Goal: Find contact information: Find contact information

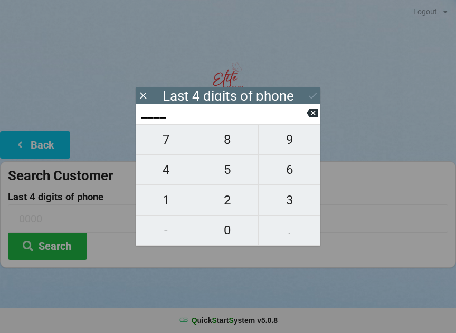
click at [223, 193] on span "2" at bounding box center [227, 200] width 61 height 22
type input "2___"
click at [227, 229] on span "0" at bounding box center [227, 230] width 61 height 22
type input "20__"
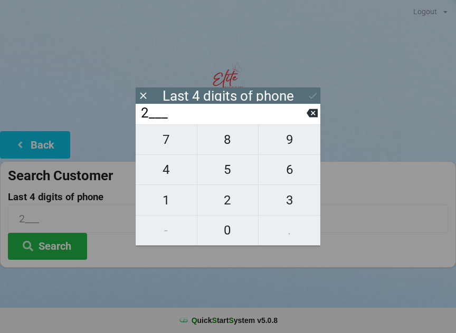
type input "20__"
click at [169, 197] on span "1" at bounding box center [166, 200] width 61 height 22
type input "201_"
click at [288, 177] on span "6" at bounding box center [289, 170] width 62 height 22
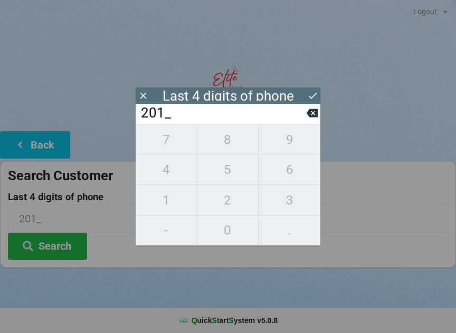
type input "2016"
click at [304, 120] on input "2016" at bounding box center [223, 113] width 167 height 17
click at [303, 118] on input "2016" at bounding box center [223, 113] width 167 height 17
click at [309, 114] on icon at bounding box center [311, 113] width 11 height 8
click at [283, 169] on span "6" at bounding box center [289, 170] width 62 height 22
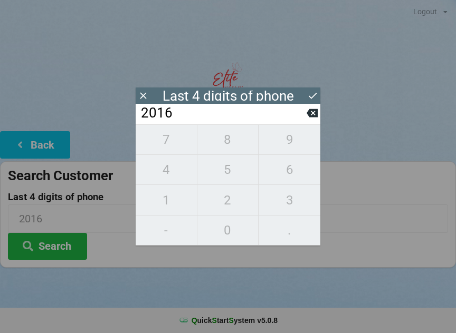
click at [175, 140] on div "7 8 9 4 5 6 1 2 3 - 0 ." at bounding box center [228, 184] width 185 height 121
click at [310, 115] on icon at bounding box center [311, 113] width 11 height 8
click at [309, 114] on icon at bounding box center [311, 113] width 11 height 8
click at [310, 116] on icon at bounding box center [311, 113] width 11 height 8
click at [305, 114] on input "2___" at bounding box center [223, 113] width 167 height 17
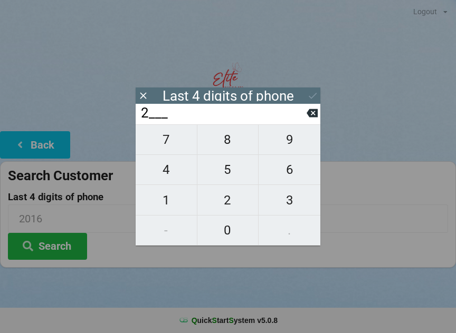
click at [308, 112] on icon at bounding box center [311, 113] width 11 height 11
type input "____"
click at [294, 141] on span "9" at bounding box center [289, 140] width 62 height 22
type input "9___"
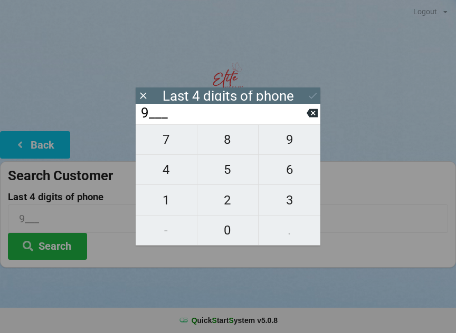
click at [183, 148] on span "7" at bounding box center [166, 140] width 61 height 22
type input "97__"
click at [234, 144] on span "8" at bounding box center [227, 140] width 61 height 22
type input "978_"
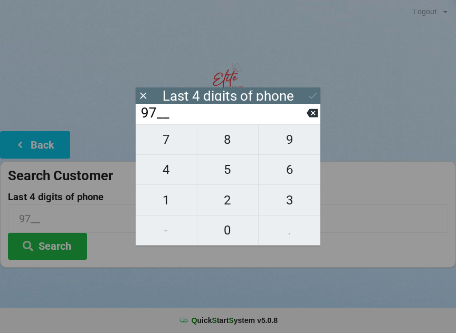
type input "978_"
click at [234, 205] on span "2" at bounding box center [227, 200] width 61 height 22
type input "9782"
click at [311, 89] on button at bounding box center [312, 96] width 11 height 14
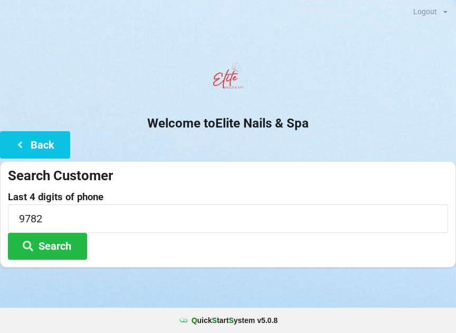
click at [72, 242] on button "Search" at bounding box center [47, 246] width 79 height 27
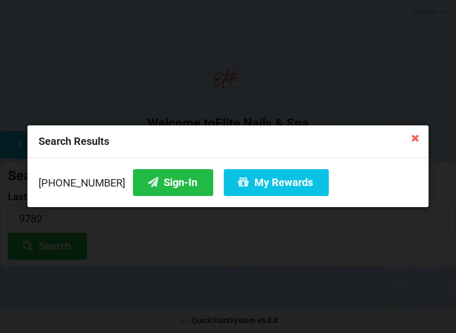
click at [143, 181] on button "Sign-In" at bounding box center [173, 182] width 80 height 27
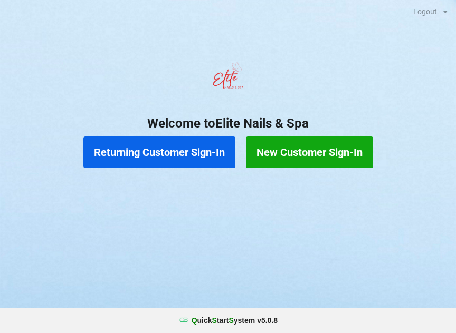
click at [332, 150] on button "New Customer Sign-In" at bounding box center [309, 153] width 127 height 32
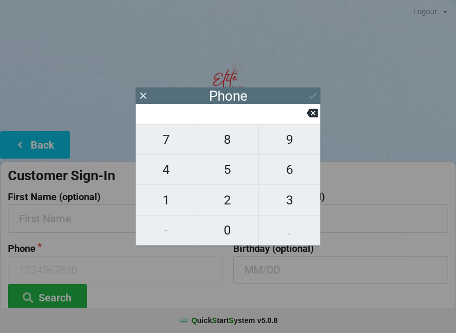
click at [300, 203] on span "3" at bounding box center [289, 200] width 62 height 22
type input "3"
click at [240, 230] on span "0" at bounding box center [227, 230] width 61 height 22
type input "30"
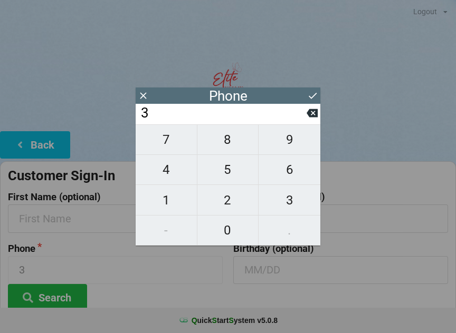
type input "30"
click at [239, 172] on span "5" at bounding box center [227, 170] width 61 height 22
type input "305"
click at [295, 204] on span "3" at bounding box center [289, 200] width 62 height 22
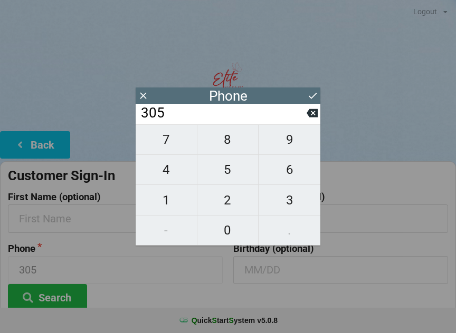
type input "3053"
click at [300, 201] on span "3" at bounding box center [289, 200] width 62 height 22
type input "30533"
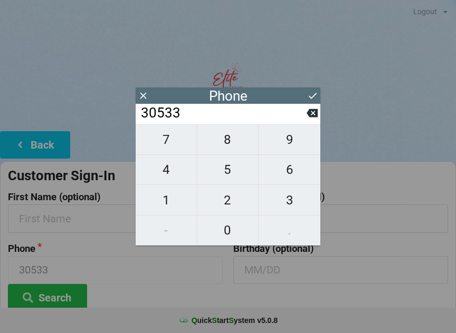
click at [303, 138] on span "9" at bounding box center [289, 140] width 62 height 22
type input "305339"
click at [296, 200] on span "3" at bounding box center [289, 200] width 62 height 22
type input "3053393"
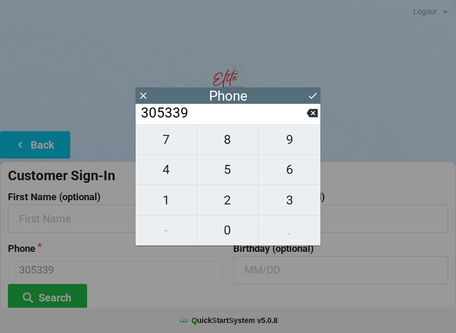
type input "3053393"
click at [296, 142] on span "9" at bounding box center [289, 140] width 62 height 22
type input "30533939"
click at [297, 135] on span "9" at bounding box center [289, 140] width 62 height 22
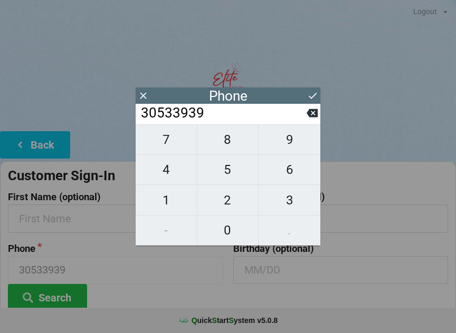
type input "305339399"
click at [293, 206] on span "3" at bounding box center [289, 200] width 62 height 22
type input "3053393993"
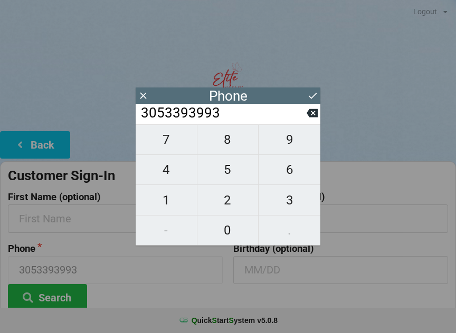
click at [311, 100] on icon at bounding box center [312, 95] width 11 height 11
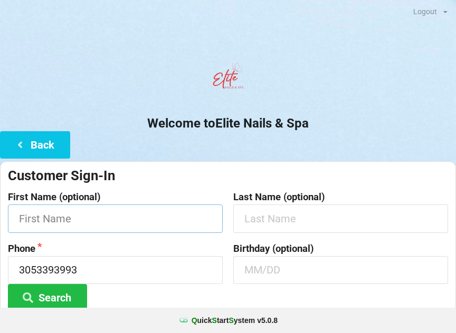
click at [130, 221] on input "text" at bounding box center [115, 219] width 215 height 28
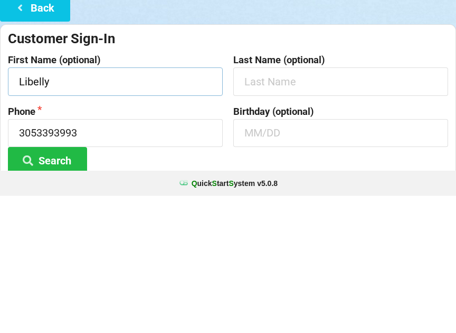
type input "Libelly"
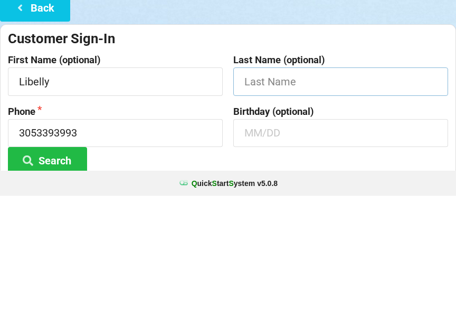
click at [316, 205] on input "text" at bounding box center [340, 219] width 215 height 28
type input "[PERSON_NAME]"
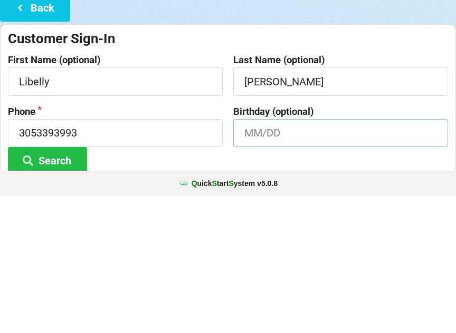
click at [325, 256] on input "text" at bounding box center [340, 270] width 215 height 28
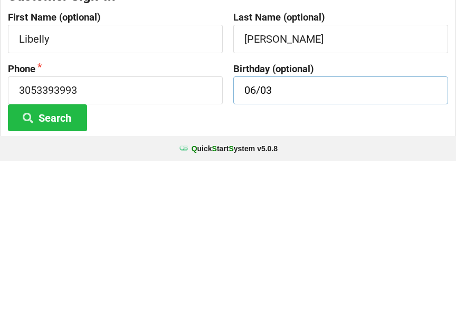
type input "06/03"
click at [66, 276] on button "Search" at bounding box center [47, 289] width 79 height 27
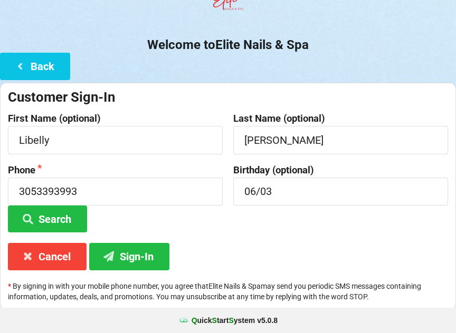
click at [159, 259] on button "Sign-In" at bounding box center [129, 256] width 80 height 27
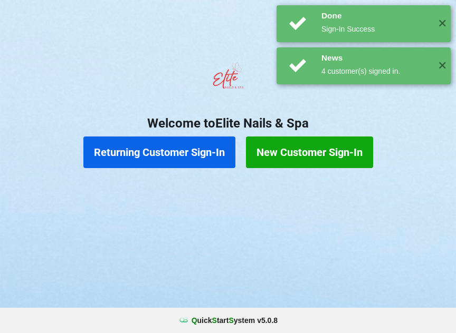
scroll to position [0, 0]
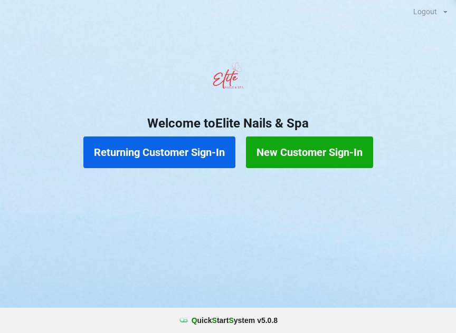
click at [203, 156] on button "Returning Customer Sign-In" at bounding box center [159, 153] width 152 height 32
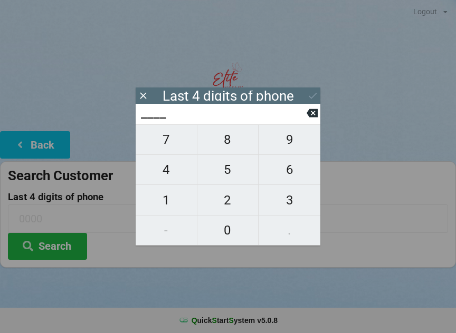
click at [298, 201] on span "3" at bounding box center [289, 200] width 62 height 22
type input "3___"
click at [293, 139] on span "9" at bounding box center [289, 140] width 62 height 22
type input "39__"
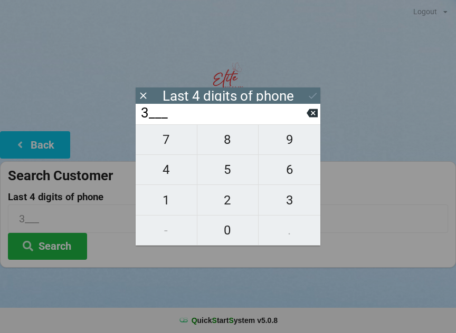
type input "39__"
click at [294, 146] on span "9" at bounding box center [289, 140] width 62 height 22
type input "399_"
click at [297, 205] on span "3" at bounding box center [289, 200] width 62 height 22
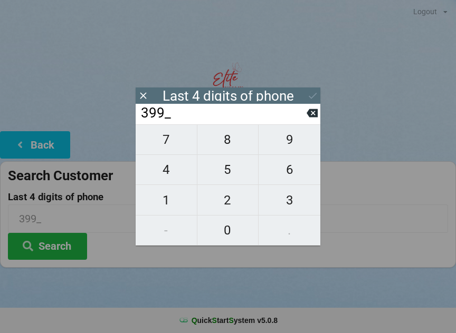
type input "3993"
click at [307, 100] on icon at bounding box center [312, 95] width 11 height 11
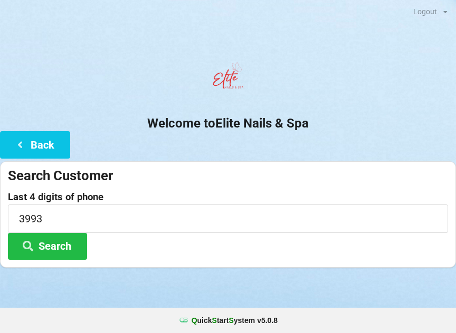
click at [44, 249] on button "Search" at bounding box center [47, 246] width 79 height 27
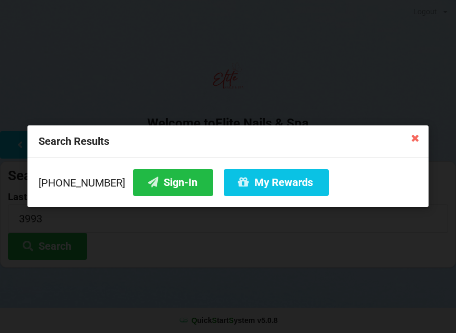
click at [418, 134] on icon at bounding box center [414, 137] width 17 height 17
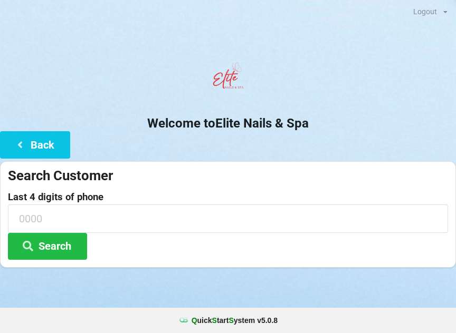
click at [33, 137] on button "Back" at bounding box center [35, 144] width 70 height 27
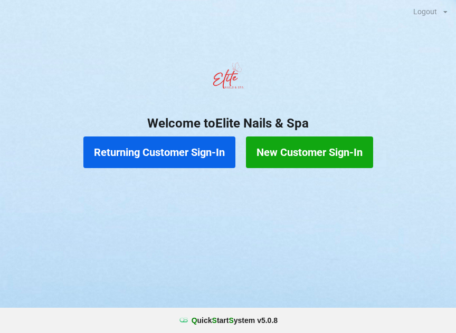
click at [326, 150] on button "New Customer Sign-In" at bounding box center [309, 153] width 127 height 32
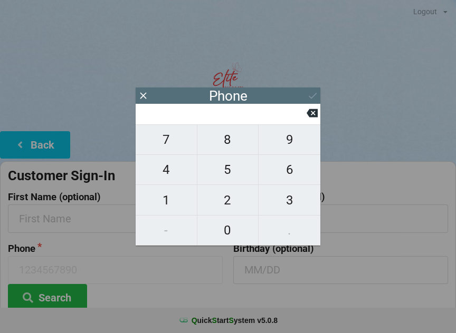
click at [138, 95] on icon at bounding box center [143, 95] width 11 height 11
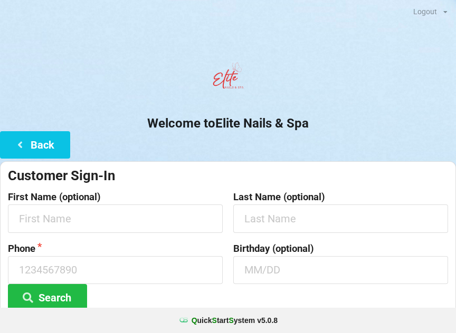
click at [41, 142] on button "Back" at bounding box center [35, 144] width 70 height 27
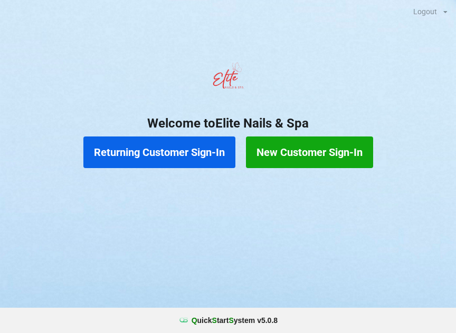
click at [310, 156] on button "New Customer Sign-In" at bounding box center [309, 153] width 127 height 32
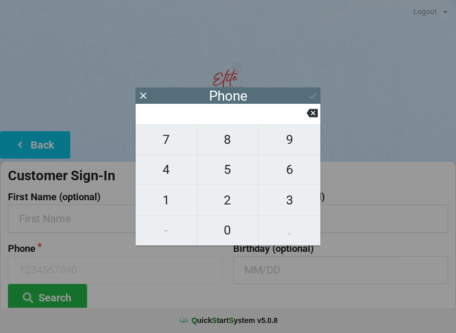
click at [220, 147] on span "8" at bounding box center [227, 140] width 61 height 22
type input "8"
click at [278, 174] on span "6" at bounding box center [289, 170] width 62 height 22
type input "86"
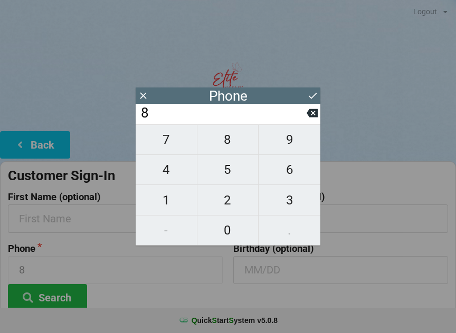
type input "86"
click at [283, 208] on span "3" at bounding box center [289, 200] width 62 height 22
type input "863"
click at [289, 208] on span "3" at bounding box center [289, 200] width 62 height 22
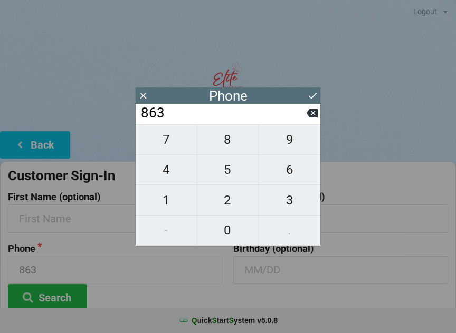
type input "8633"
click at [291, 211] on span "3" at bounding box center [289, 200] width 62 height 22
type input "86333"
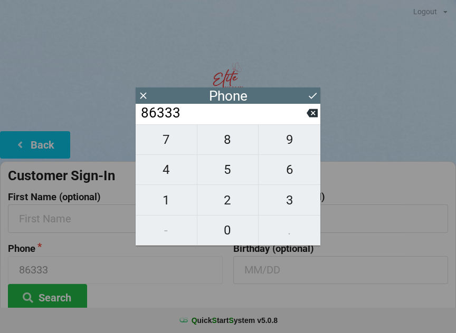
click at [171, 205] on span "1" at bounding box center [166, 200] width 61 height 22
type input "863331"
click at [232, 171] on span "5" at bounding box center [227, 170] width 61 height 22
type input "8633315"
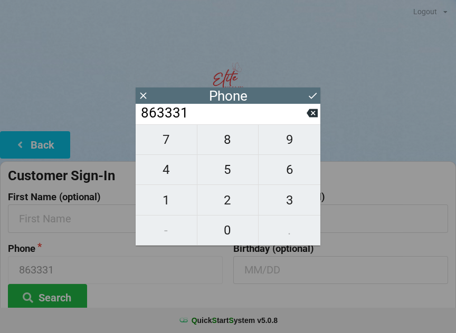
type input "8633315"
click at [230, 204] on span "2" at bounding box center [227, 200] width 61 height 22
type input "86333152"
click at [229, 243] on button "0" at bounding box center [228, 231] width 62 height 30
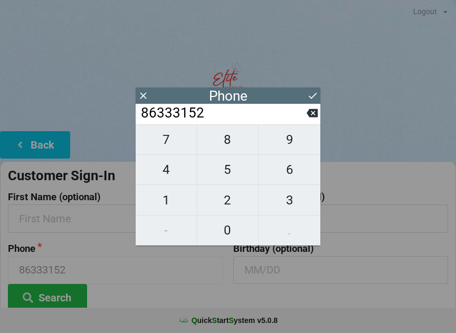
type input "863331520"
click at [235, 140] on span "8" at bounding box center [227, 140] width 61 height 22
type input "8633315208"
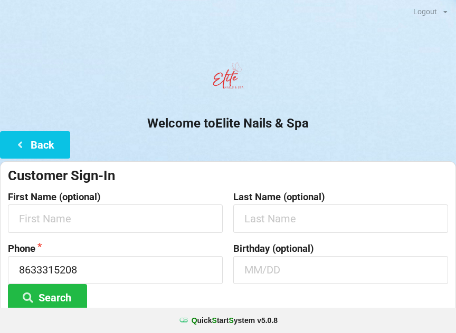
click at [192, 298] on div "Phone [PHONE_NUMBER] Search" at bounding box center [115, 278] width 225 height 68
click at [171, 225] on input "text" at bounding box center [115, 219] width 215 height 28
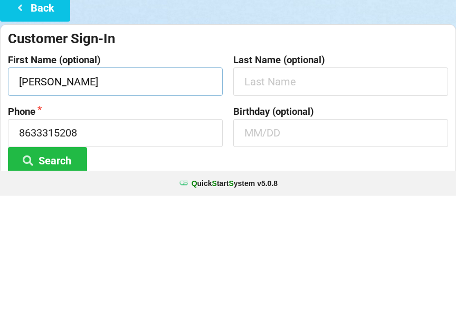
type input "[PERSON_NAME]"
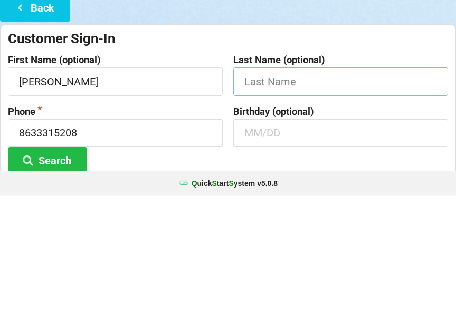
click at [282, 205] on input "text" at bounding box center [340, 219] width 215 height 28
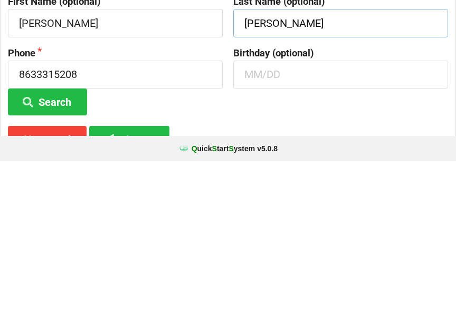
scroll to position [25, 0]
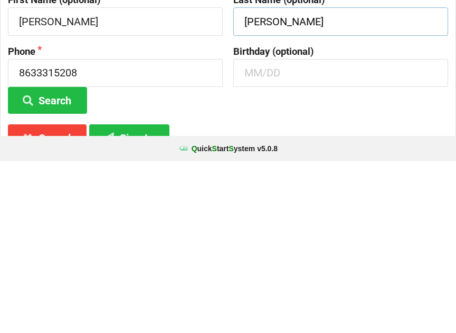
type input "[PERSON_NAME]"
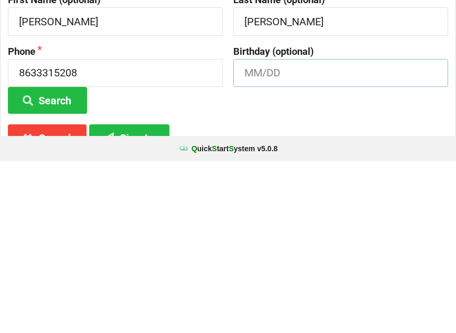
click at [298, 231] on input "text" at bounding box center [340, 245] width 215 height 28
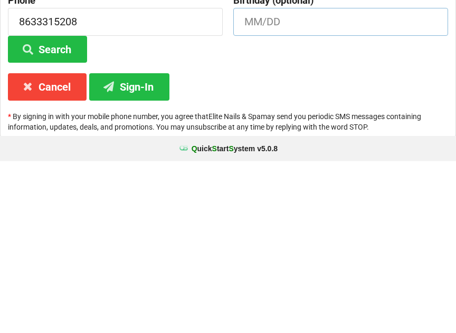
scroll to position [79, 0]
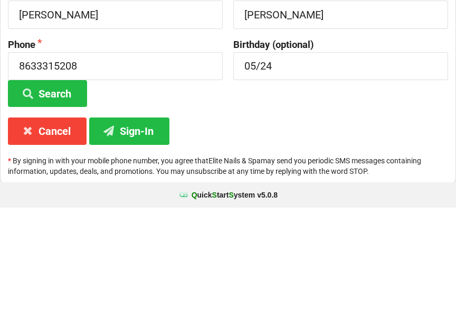
click at [148, 243] on button "Sign-In" at bounding box center [129, 256] width 80 height 27
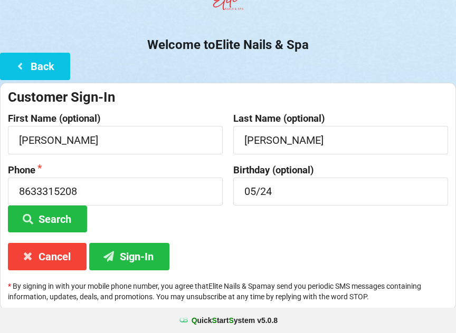
click at [137, 243] on button "Sign-In" at bounding box center [129, 256] width 80 height 27
click at [126, 257] on button "Sign-In" at bounding box center [129, 256] width 80 height 27
click at [94, 192] on input "8633315208" at bounding box center [115, 192] width 215 height 28
click at [110, 255] on icon at bounding box center [109, 256] width 13 height 9
click at [297, 194] on input "05/24" at bounding box center [340, 192] width 215 height 28
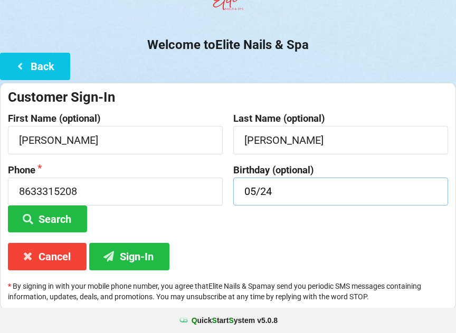
scroll to position [78, 0]
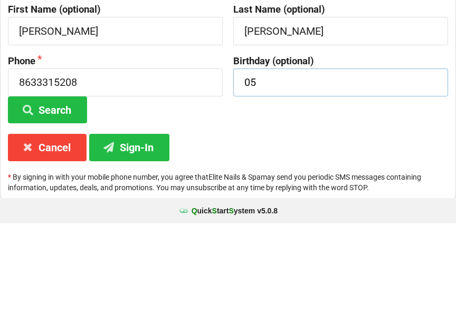
type input "0"
type input "05/24"
click at [147, 244] on button "Sign-In" at bounding box center [129, 257] width 80 height 27
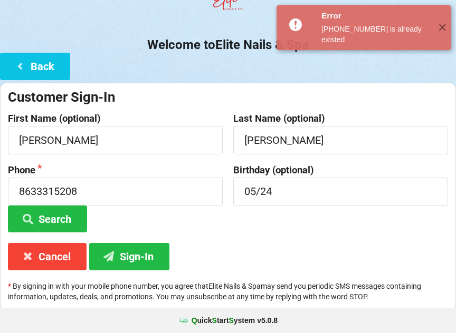
click at [134, 254] on button "Sign-In" at bounding box center [129, 256] width 80 height 27
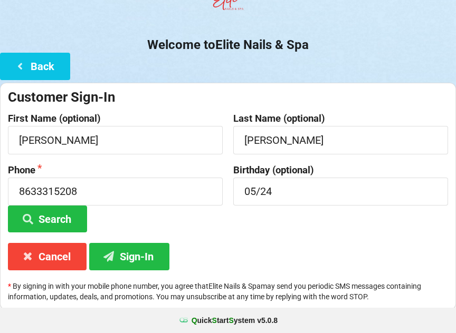
click at [21, 70] on icon at bounding box center [20, 65] width 13 height 9
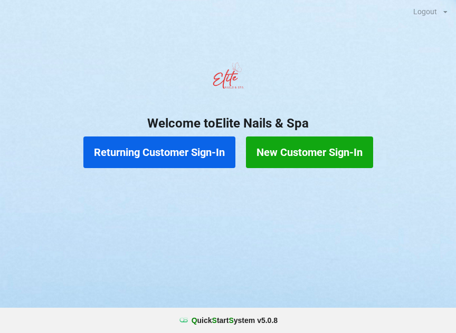
scroll to position [0, 0]
click at [149, 159] on button "Returning Customer Sign-In" at bounding box center [159, 153] width 152 height 32
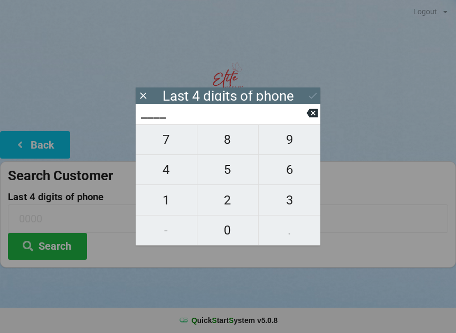
click at [223, 179] on span "5" at bounding box center [227, 170] width 61 height 22
type input "5___"
click at [227, 206] on span "2" at bounding box center [227, 200] width 61 height 22
type input "52__"
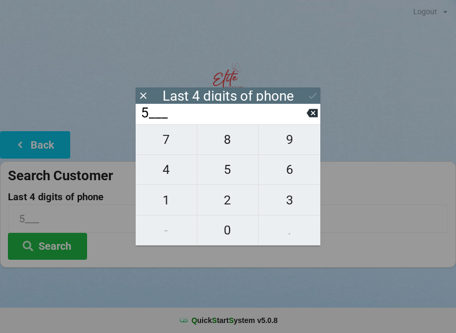
type input "52__"
click at [219, 237] on span "0" at bounding box center [227, 230] width 61 height 22
type input "520_"
click at [221, 150] on span "8" at bounding box center [227, 140] width 61 height 22
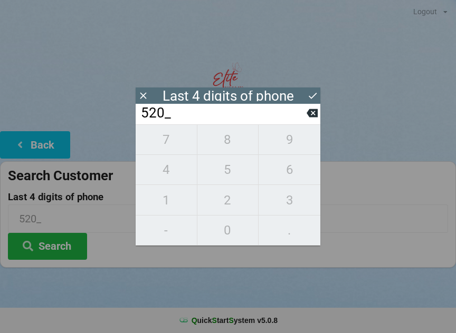
type input "5208"
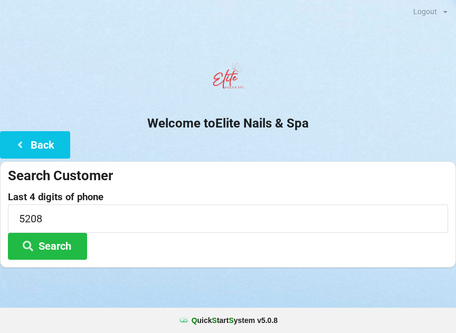
click at [53, 247] on button "Search" at bounding box center [47, 246] width 79 height 27
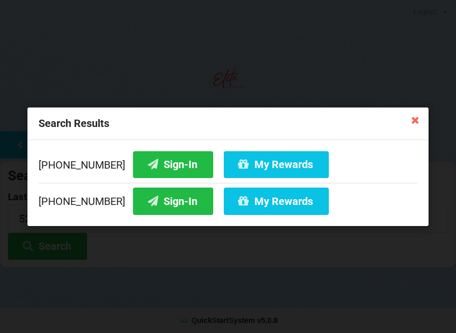
click at [153, 202] on button "Sign-In" at bounding box center [173, 201] width 80 height 27
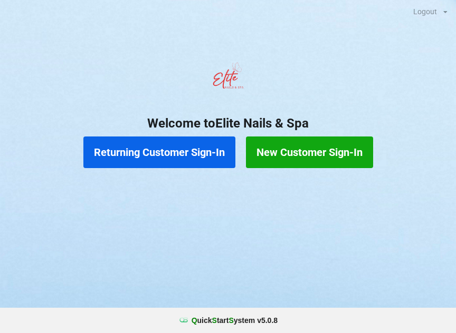
click at [151, 156] on button "Returning Customer Sign-In" at bounding box center [159, 153] width 152 height 32
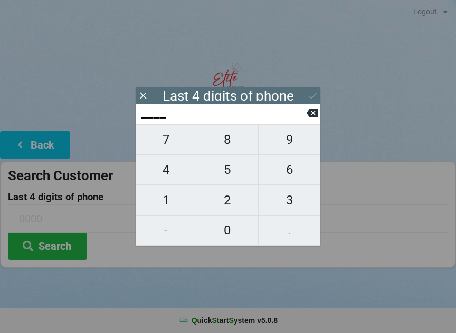
click at [292, 169] on span "6" at bounding box center [289, 170] width 62 height 22
type input "6___"
click at [168, 148] on span "7" at bounding box center [166, 140] width 61 height 22
type input "67__"
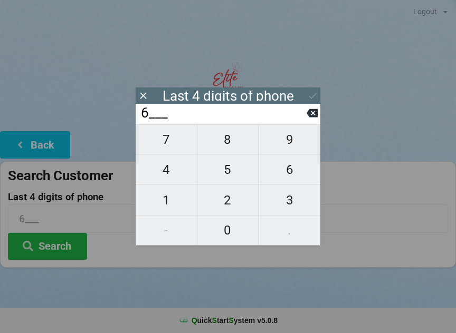
type input "67__"
click at [220, 133] on button "8" at bounding box center [228, 139] width 62 height 31
type input "678_"
click at [174, 145] on span "7" at bounding box center [166, 140] width 61 height 22
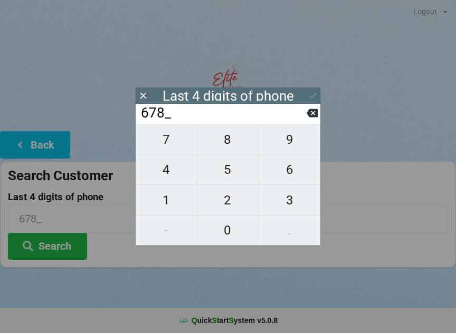
type input "6787"
click at [310, 112] on icon at bounding box center [311, 113] width 11 height 11
click at [176, 138] on span "7" at bounding box center [166, 140] width 61 height 22
click at [237, 223] on div "7 8 9 4 5 6 1 2 3 - 0 ." at bounding box center [228, 184] width 185 height 121
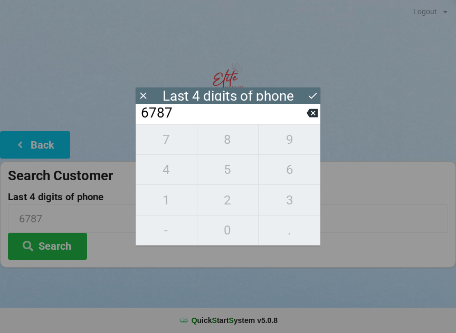
click at [315, 120] on button at bounding box center [311, 113] width 11 height 14
click at [312, 118] on icon at bounding box center [311, 113] width 11 height 8
click at [314, 120] on button at bounding box center [311, 113] width 11 height 14
click at [315, 120] on button at bounding box center [311, 113] width 11 height 14
click at [314, 118] on icon at bounding box center [311, 113] width 11 height 8
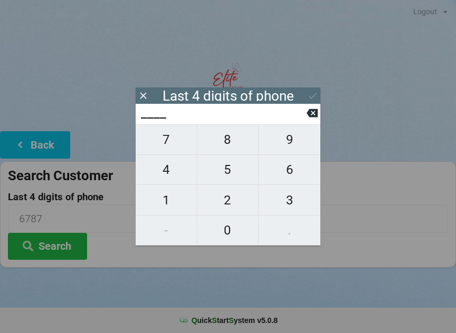
click at [285, 196] on span "3" at bounding box center [289, 200] width 62 height 22
type input "3___"
click at [220, 228] on span "0" at bounding box center [227, 230] width 61 height 22
type input "30__"
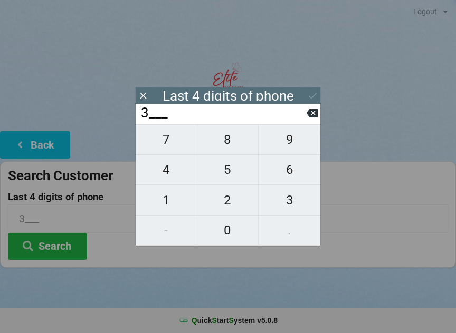
type input "30__"
click at [175, 145] on span "7" at bounding box center [166, 140] width 61 height 22
type input "307_"
click at [237, 201] on span "2" at bounding box center [227, 200] width 61 height 22
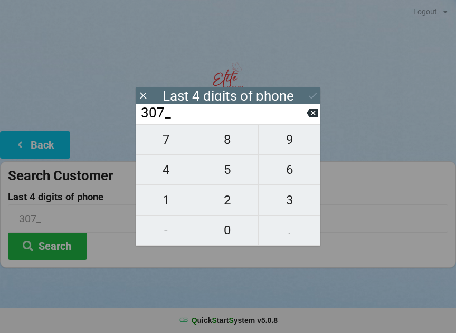
type input "3072"
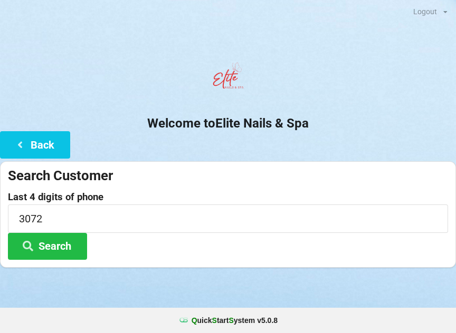
click at [75, 251] on button "Search" at bounding box center [47, 246] width 79 height 27
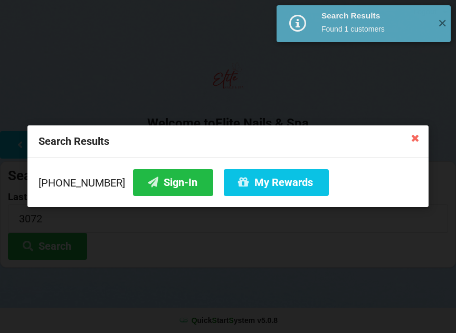
click at [158, 180] on button "Sign-In" at bounding box center [173, 182] width 80 height 27
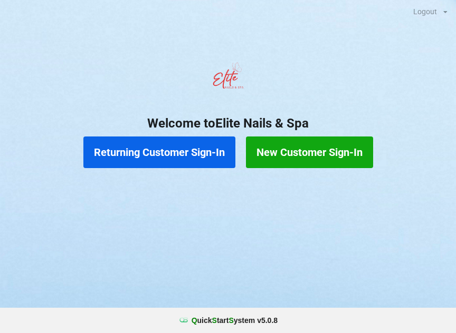
click at [318, 155] on button "New Customer Sign-In" at bounding box center [309, 153] width 127 height 32
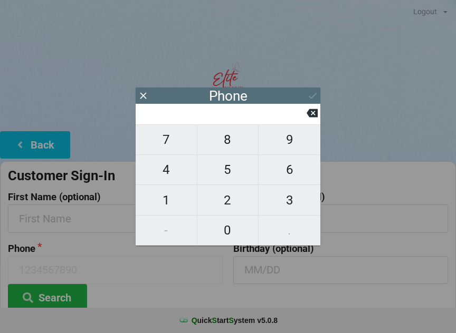
click at [170, 168] on span "4" at bounding box center [166, 170] width 61 height 22
type input "4"
click at [220, 234] on span "0" at bounding box center [227, 230] width 61 height 22
type input "40"
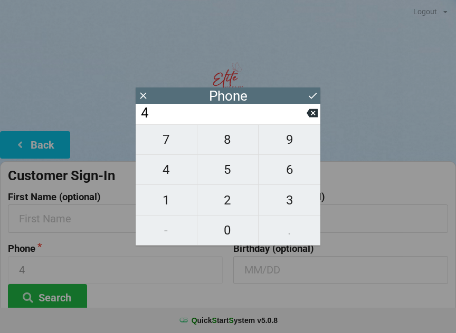
type input "40"
click at [160, 146] on span "7" at bounding box center [166, 140] width 61 height 22
type input "407"
click at [161, 141] on span "7" at bounding box center [166, 140] width 61 height 22
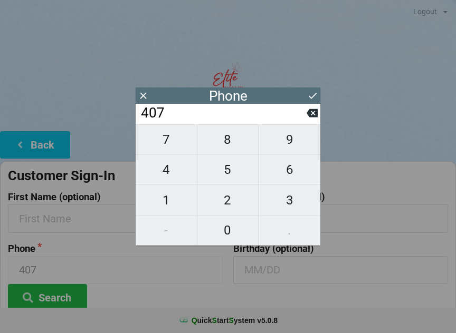
type input "4077"
click at [225, 209] on span "2" at bounding box center [227, 200] width 61 height 22
type input "40772"
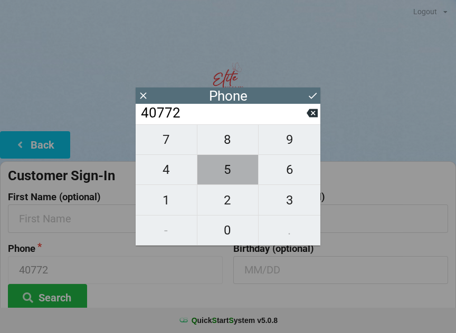
click at [228, 174] on span "5" at bounding box center [227, 170] width 61 height 22
type input "407725"
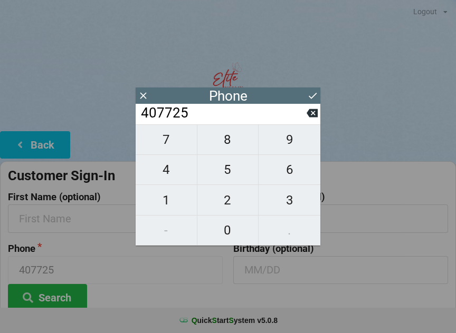
click at [285, 205] on span "3" at bounding box center [289, 200] width 62 height 22
type input "4077253"
click at [166, 140] on span "7" at bounding box center [166, 140] width 61 height 22
type input "40772537"
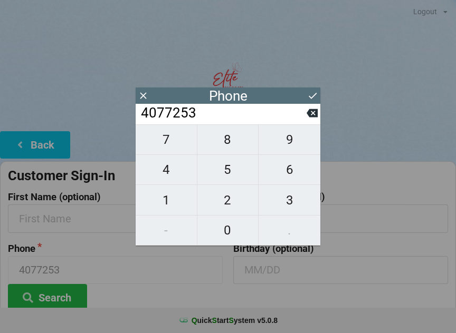
type input "40772537"
click at [228, 203] on span "2" at bounding box center [227, 200] width 61 height 22
type input "407725372"
click at [165, 145] on span "7" at bounding box center [166, 140] width 61 height 22
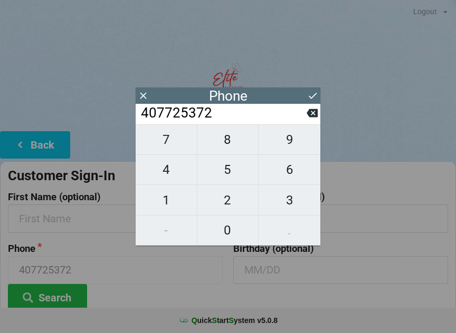
type input "4077253727"
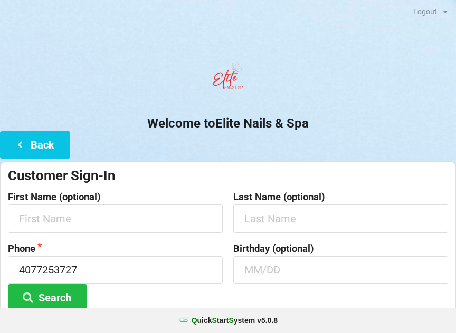
click at [310, 86] on div at bounding box center [228, 79] width 456 height 45
click at [84, 216] on input "text" at bounding box center [115, 219] width 215 height 28
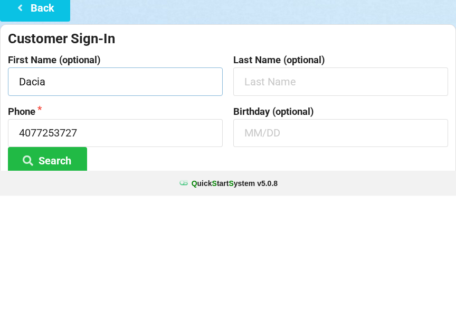
type input "Dacia"
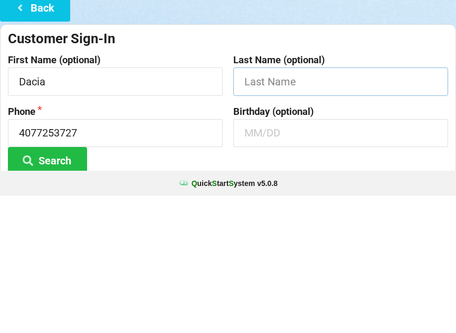
click at [291, 205] on input "text" at bounding box center [340, 219] width 215 height 28
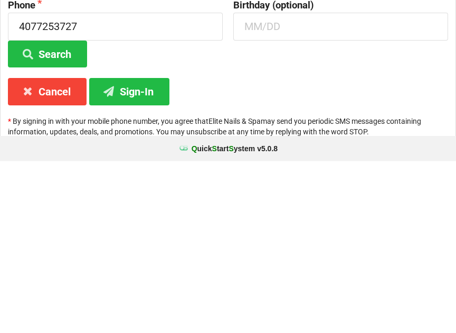
scroll to position [79, 0]
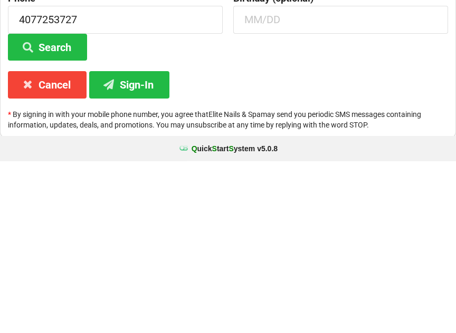
click at [52, 206] on button "Search" at bounding box center [47, 219] width 79 height 27
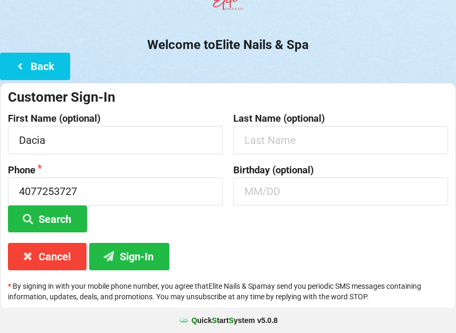
click at [142, 253] on button "Sign-In" at bounding box center [129, 256] width 80 height 27
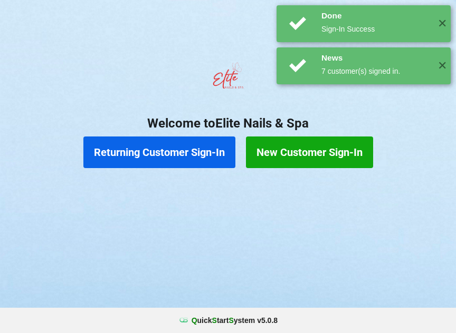
scroll to position [0, 0]
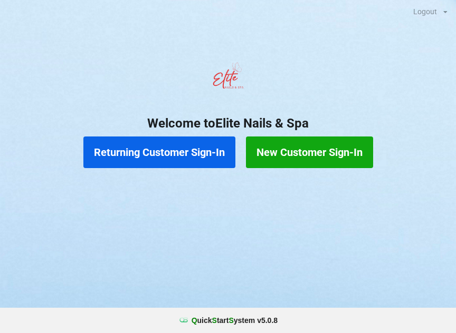
click at [322, 157] on button "New Customer Sign-In" at bounding box center [309, 153] width 127 height 32
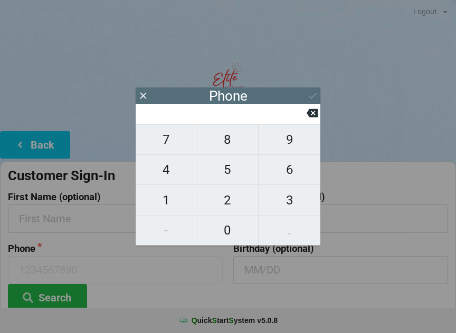
click at [290, 202] on span "3" at bounding box center [289, 200] width 62 height 22
type input "3"
click at [215, 203] on span "2" at bounding box center [227, 200] width 61 height 22
type input "32"
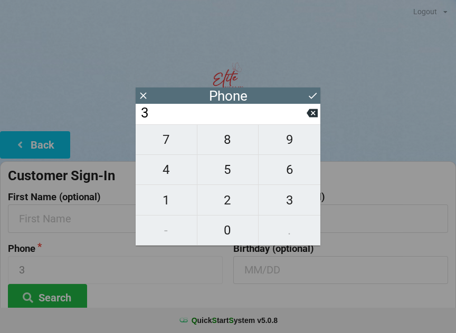
type input "32"
click at [152, 196] on span "1" at bounding box center [166, 200] width 61 height 22
type input "321"
click at [228, 195] on span "2" at bounding box center [227, 200] width 61 height 22
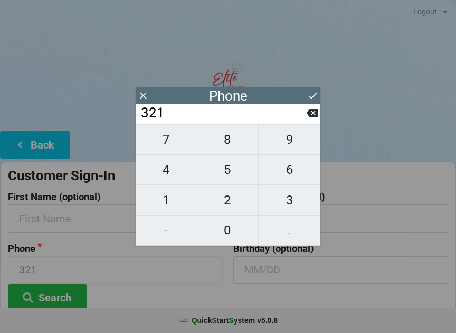
type input "3212"
click at [162, 173] on span "4" at bounding box center [166, 170] width 61 height 22
type input "32124"
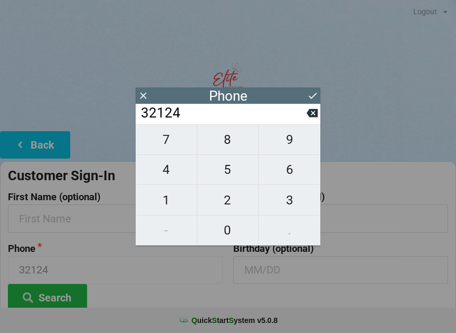
click at [226, 228] on span "0" at bounding box center [227, 230] width 61 height 22
type input "321240"
click at [228, 227] on span "0" at bounding box center [227, 230] width 61 height 22
type input "3212400"
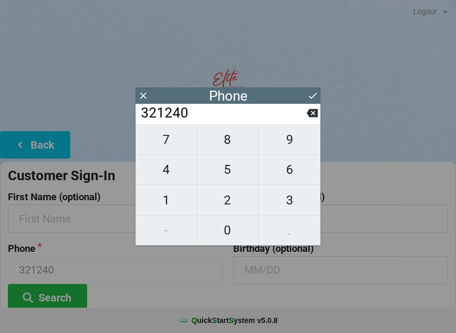
type input "3212400"
click at [226, 227] on span "0" at bounding box center [227, 230] width 61 height 22
type input "32124000"
click at [234, 170] on span "5" at bounding box center [227, 170] width 61 height 22
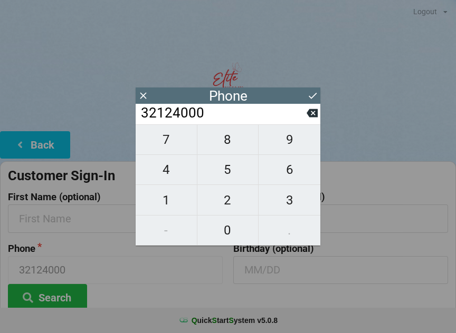
type input "321240005"
click at [227, 170] on span "5" at bounding box center [227, 170] width 61 height 22
type input "3212400055"
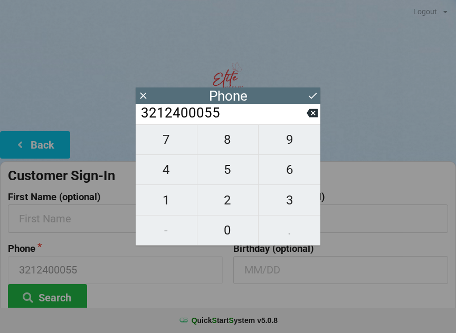
click at [307, 102] on button at bounding box center [312, 96] width 11 height 14
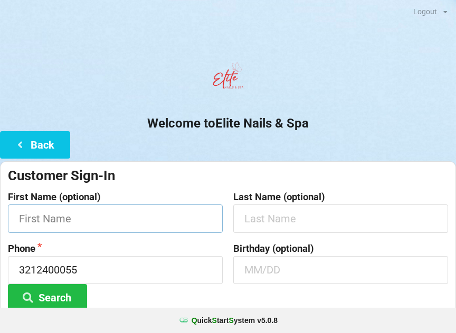
click at [179, 213] on input "text" at bounding box center [115, 219] width 215 height 28
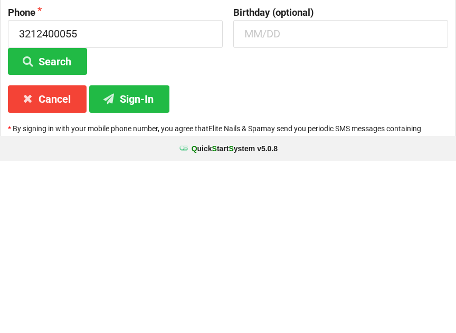
scroll to position [79, 0]
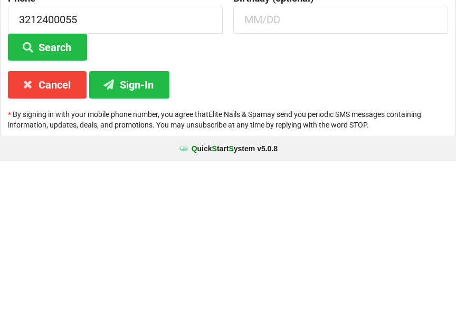
type input "Stef"
click at [151, 243] on button "Sign-In" at bounding box center [129, 256] width 80 height 27
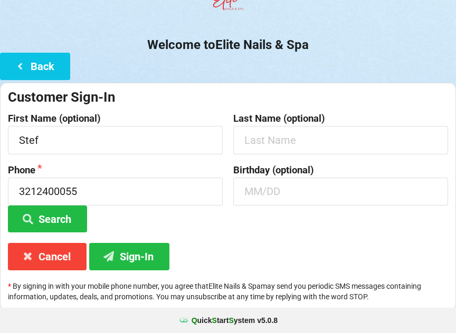
click at [51, 56] on button "Back" at bounding box center [35, 66] width 70 height 27
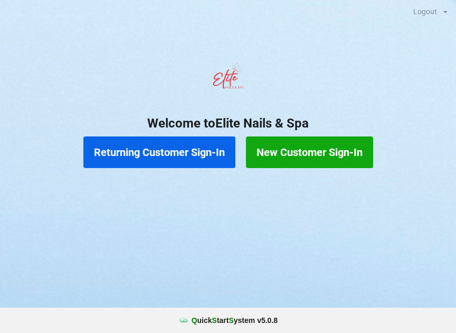
click at [190, 155] on button "Returning Customer Sign-In" at bounding box center [159, 153] width 152 height 32
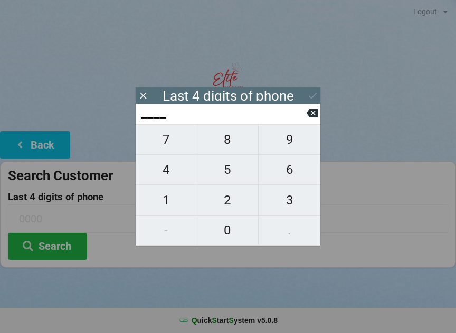
click at [294, 192] on span "3" at bounding box center [289, 200] width 62 height 22
type input "3___"
click at [234, 196] on span "2" at bounding box center [227, 200] width 61 height 22
type input "32__"
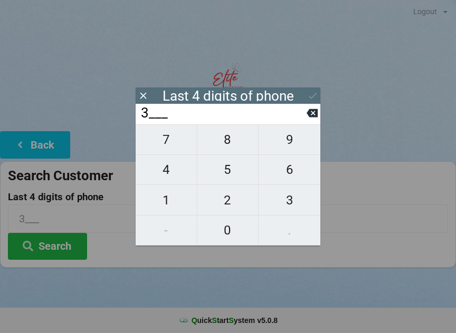
type input "32__"
click at [164, 192] on span "1" at bounding box center [166, 200] width 61 height 22
type input "321_"
click at [230, 201] on span "2" at bounding box center [227, 200] width 61 height 22
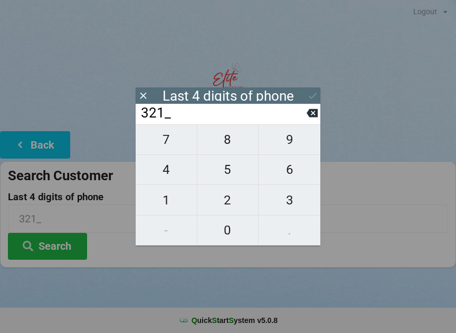
type input "3212"
click at [175, 169] on div "7 8 9 4 5 6 1 2 3 - 0 ." at bounding box center [228, 184] width 185 height 121
click at [228, 227] on div "7 8 9 4 5 6 1 2 3 - 0 ." at bounding box center [228, 184] width 185 height 121
click at [312, 114] on icon at bounding box center [311, 113] width 11 height 8
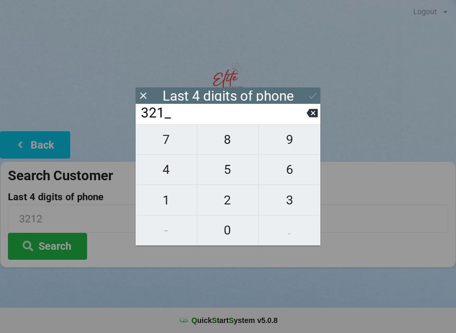
click at [316, 114] on icon at bounding box center [311, 113] width 11 height 8
click at [309, 116] on icon at bounding box center [311, 113] width 11 height 8
click at [308, 117] on icon at bounding box center [311, 113] width 11 height 8
click at [230, 221] on span "0" at bounding box center [227, 230] width 61 height 22
type input "0___"
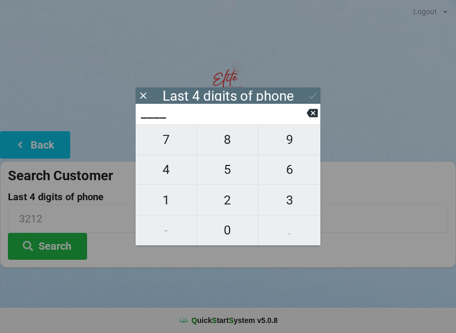
type input "0___"
click at [227, 219] on button "0" at bounding box center [228, 231] width 62 height 30
type input "00__"
click at [235, 167] on span "5" at bounding box center [227, 170] width 61 height 22
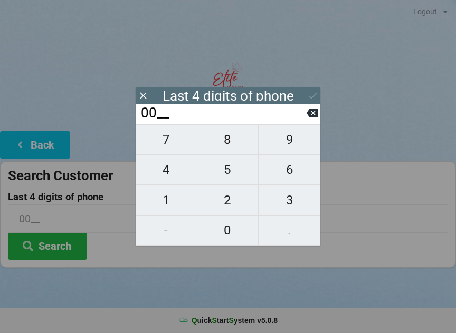
type input "005_"
click at [231, 166] on span "5" at bounding box center [227, 170] width 61 height 22
type input "0055"
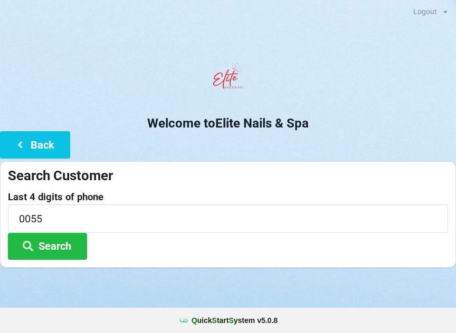
click at [64, 250] on button "Search" at bounding box center [47, 246] width 79 height 27
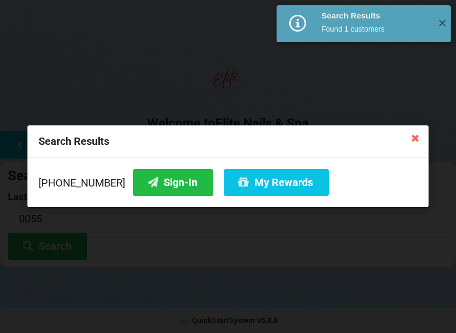
click at [158, 186] on button "Sign-In" at bounding box center [173, 182] width 80 height 27
